Goal: Browse casually

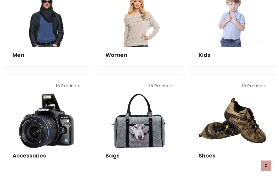
scroll to position [182, 0]
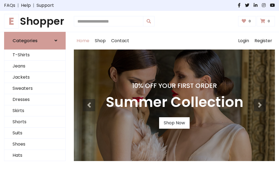
click at [35, 21] on h1 "E Shopper" at bounding box center [35, 21] width 62 height 12
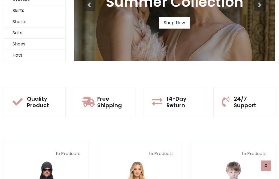
scroll to position [53, 0]
